Goal: Use online tool/utility: Use online tool/utility

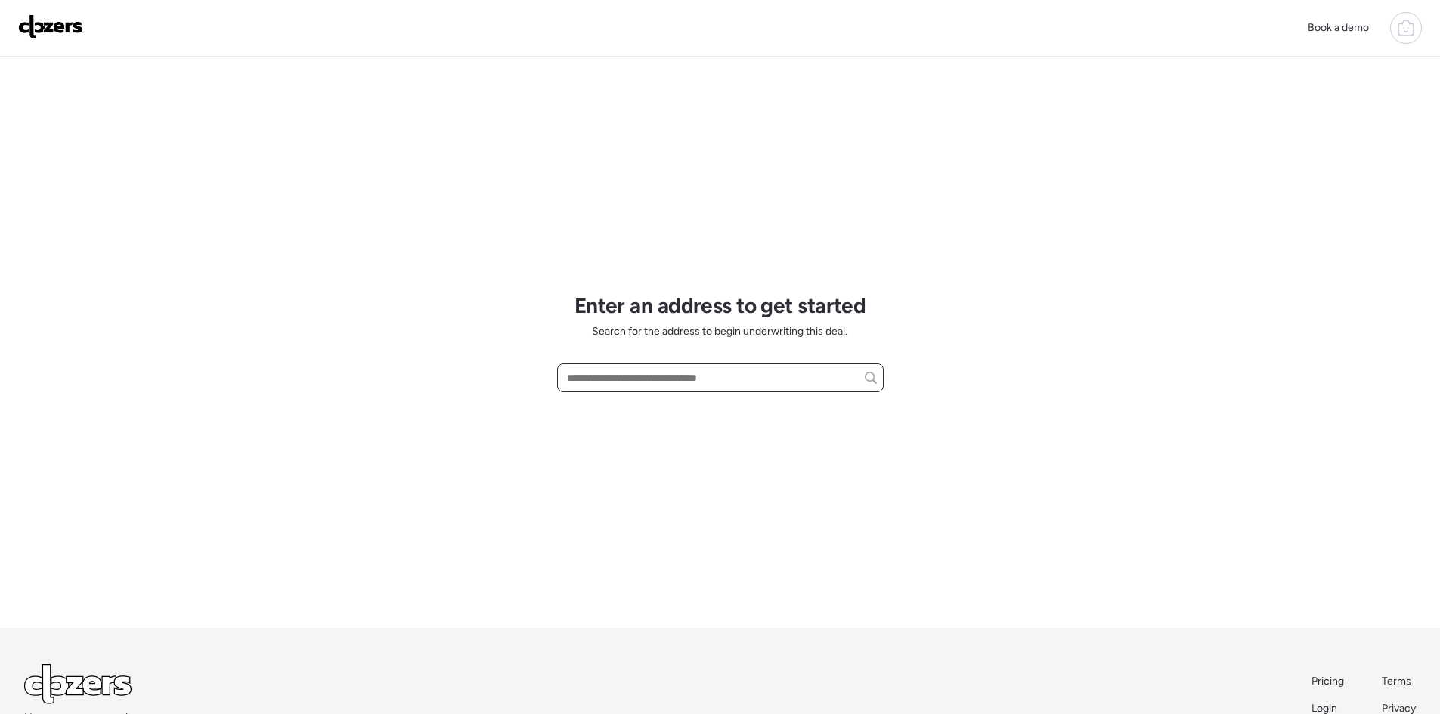
click at [622, 373] on input "text" at bounding box center [720, 377] width 313 height 21
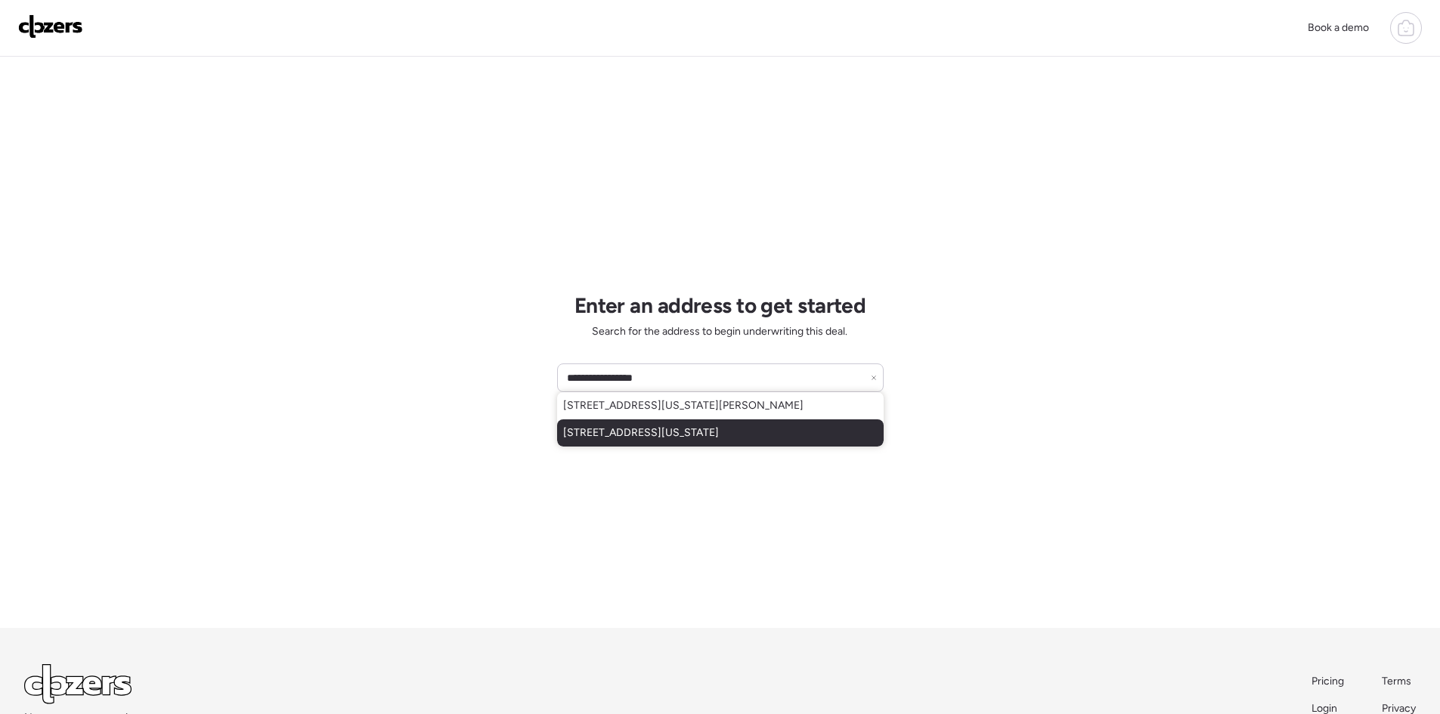
click at [590, 432] on span "[STREET_ADDRESS][US_STATE]" at bounding box center [641, 432] width 156 height 15
type input "**********"
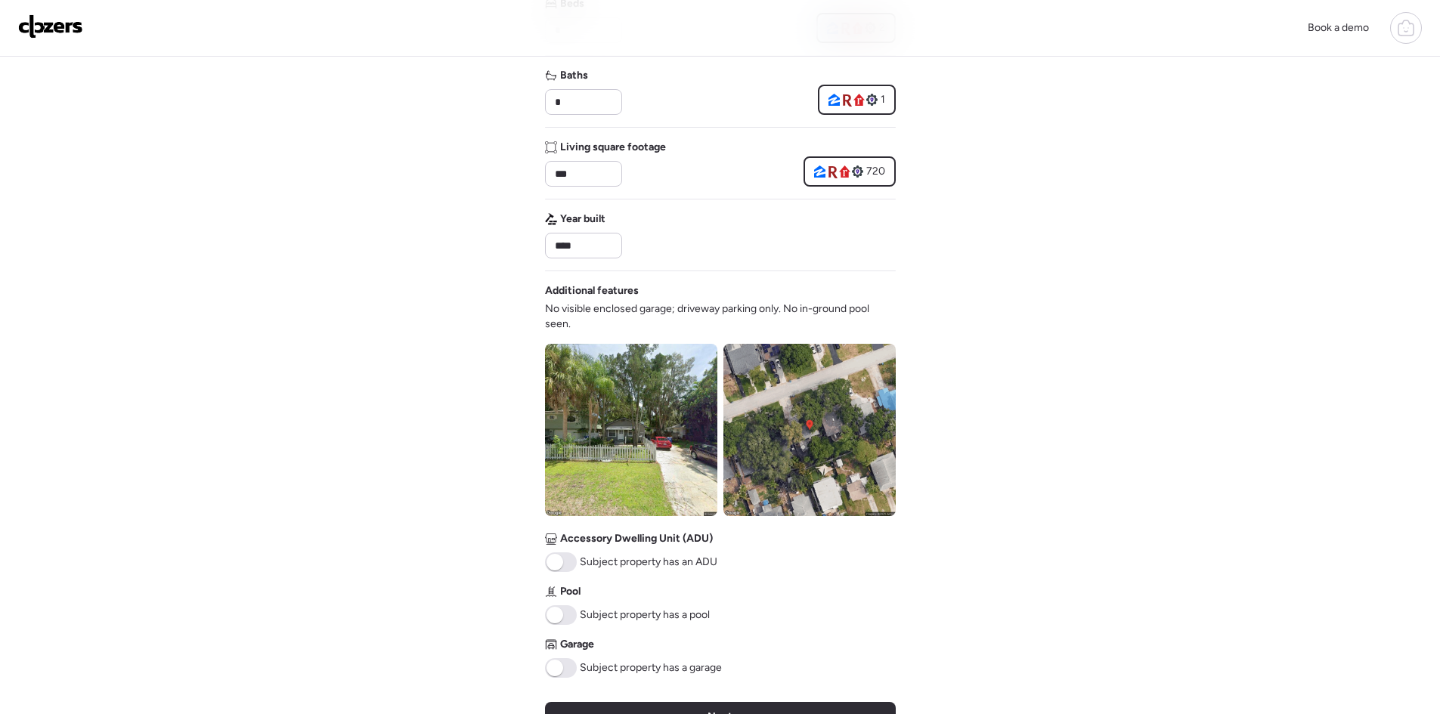
scroll to position [302, 0]
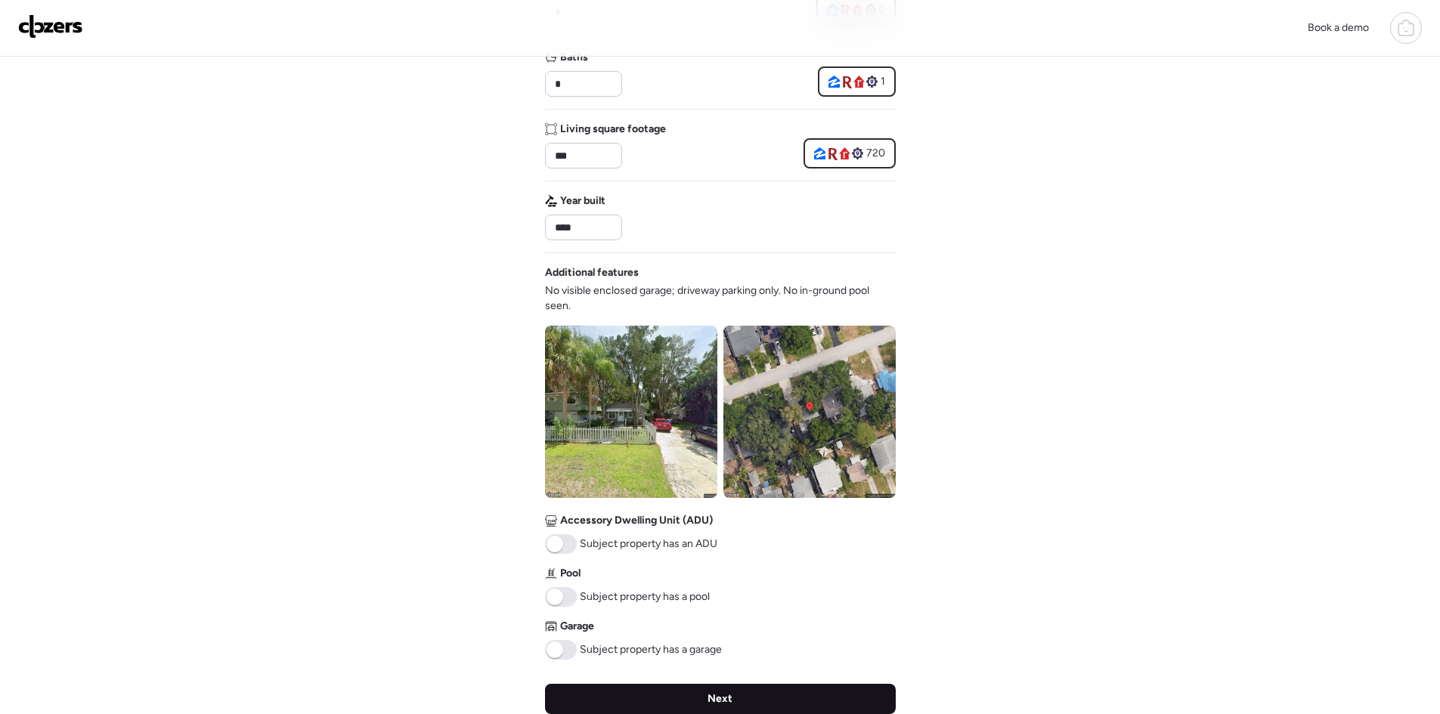
click at [813, 700] on div "Next" at bounding box center [720, 699] width 351 height 30
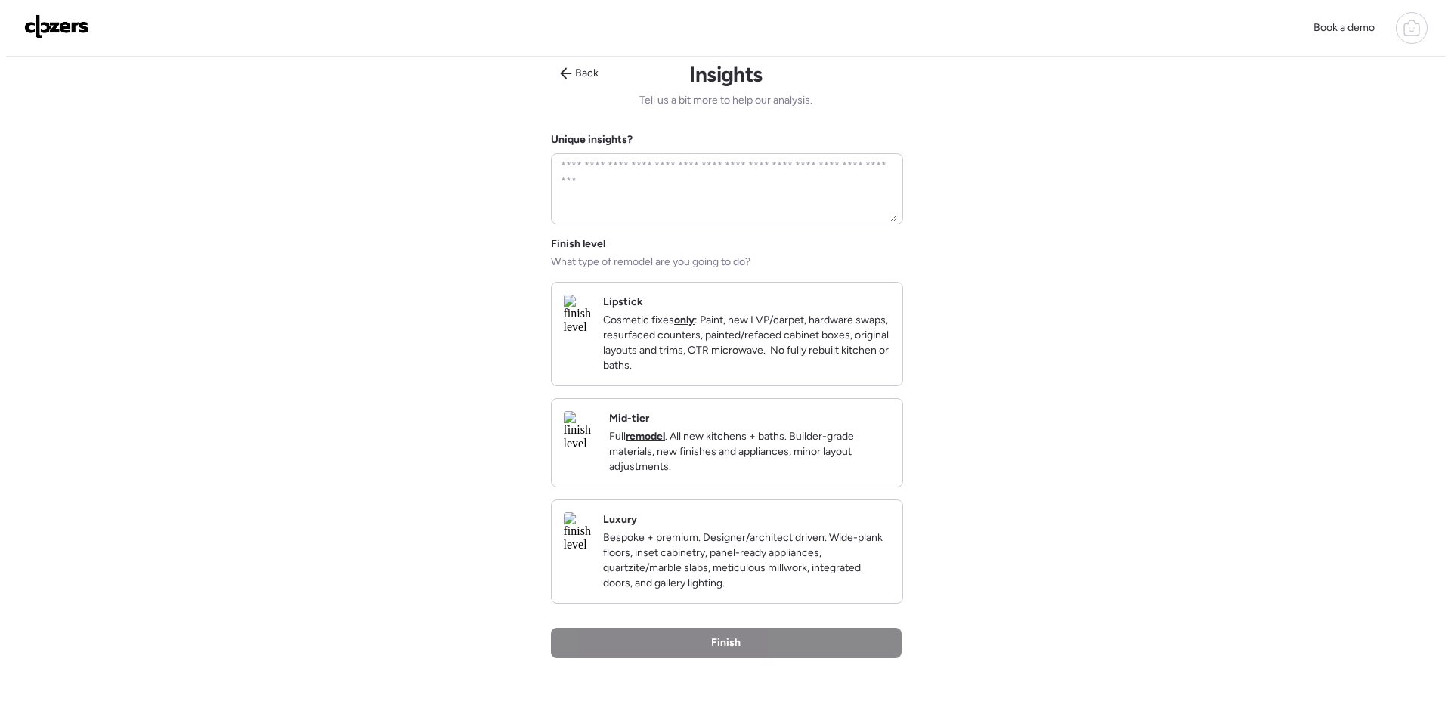
scroll to position [0, 0]
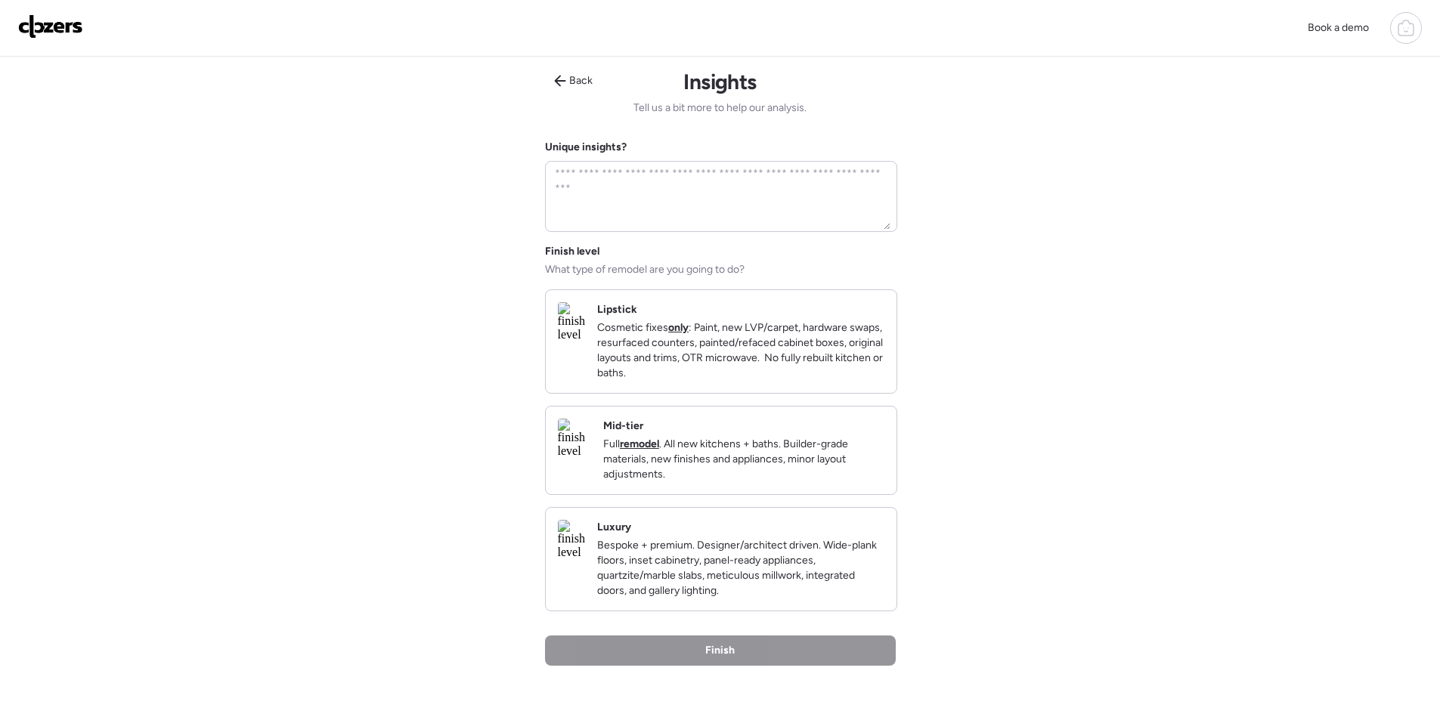
click at [746, 494] on div "Mid-tier Full remodel . All new kitchens + baths. Builder-grade materials, new …" at bounding box center [721, 451] width 351 height 88
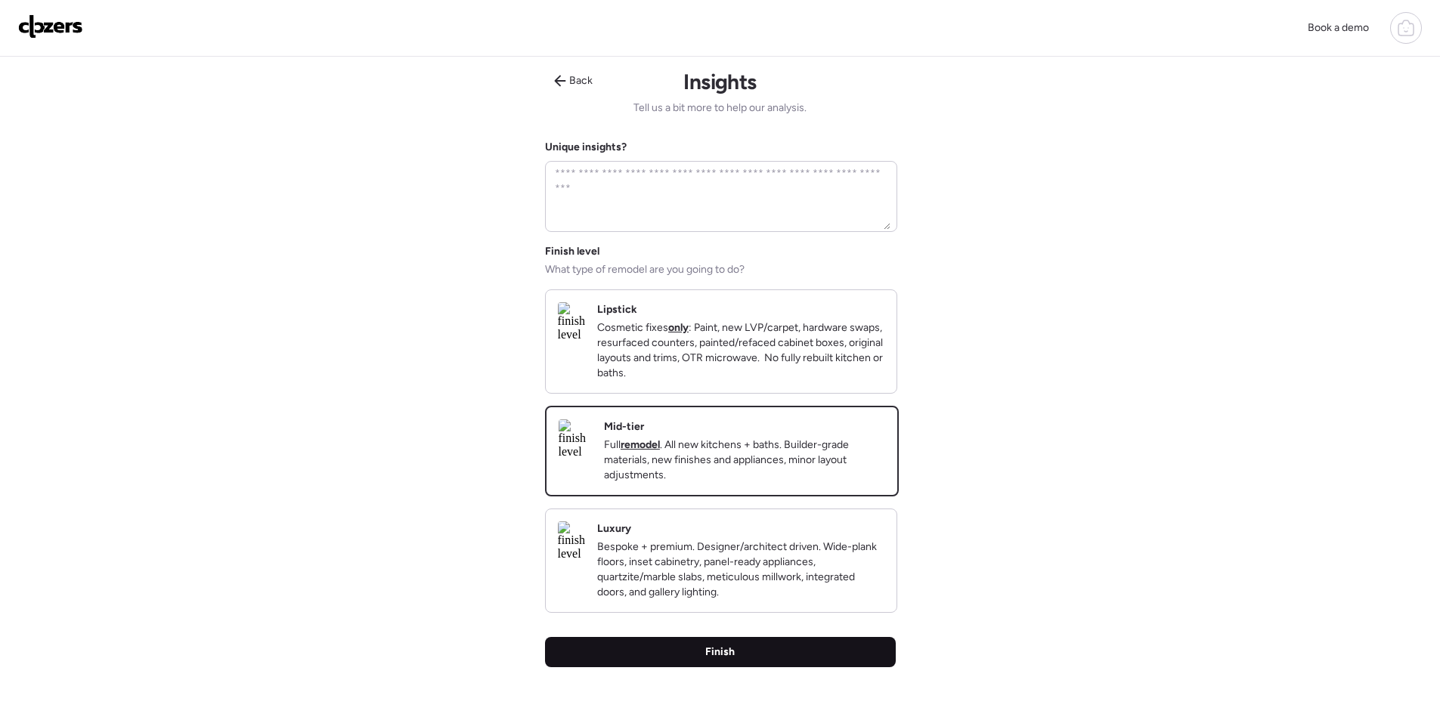
click at [757, 666] on div "Finish" at bounding box center [720, 652] width 351 height 30
